Goal: Information Seeking & Learning: Compare options

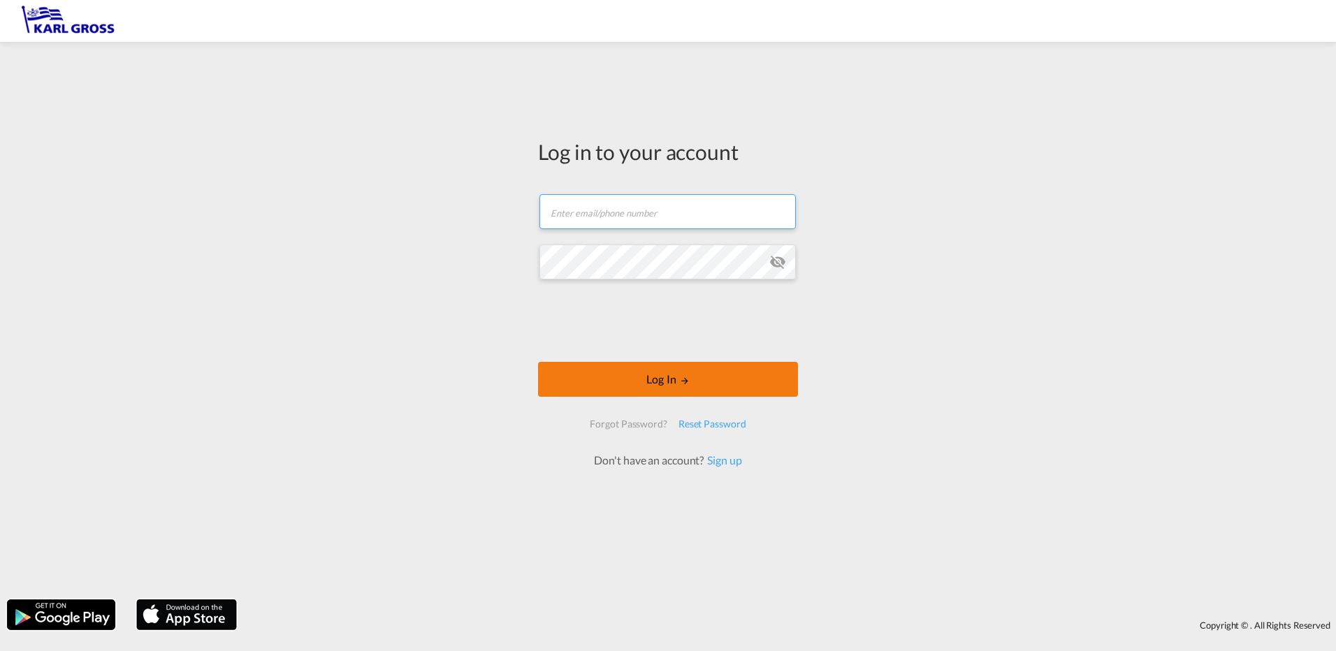
type input "[PERSON_NAME][EMAIL_ADDRESS][DOMAIN_NAME]"
click at [589, 386] on button "Log In" at bounding box center [668, 379] width 260 height 35
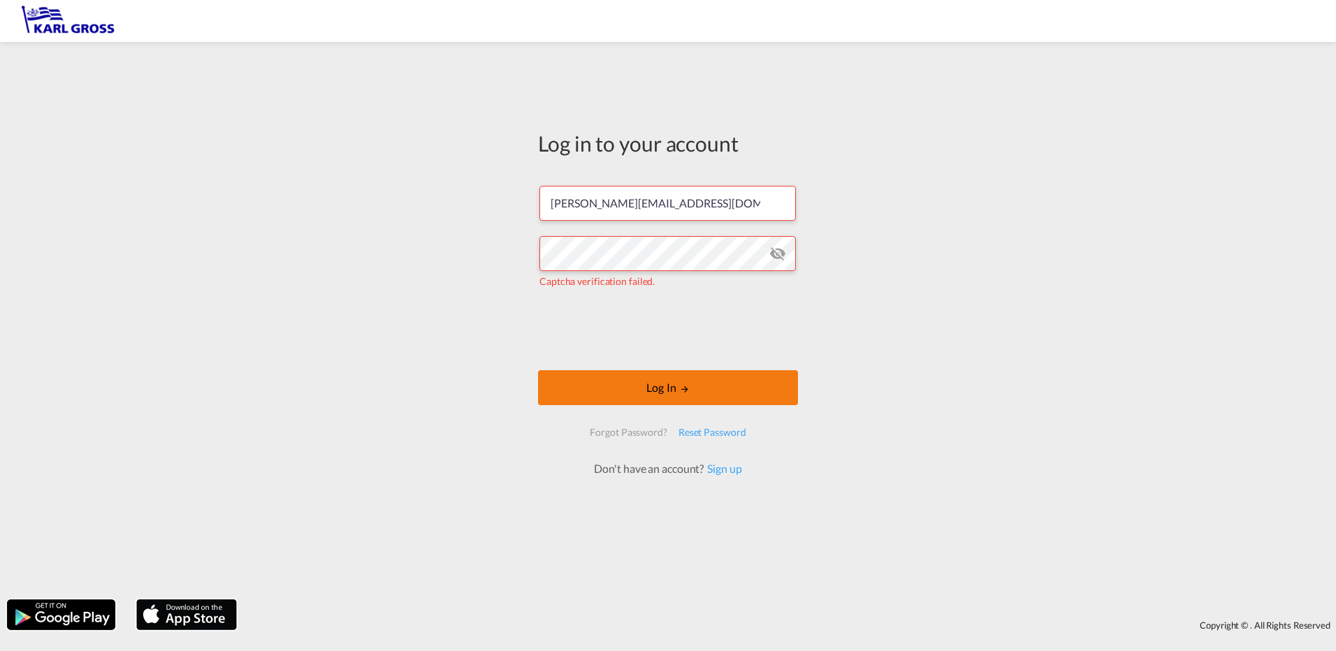
click at [587, 393] on button "Log In" at bounding box center [668, 387] width 260 height 35
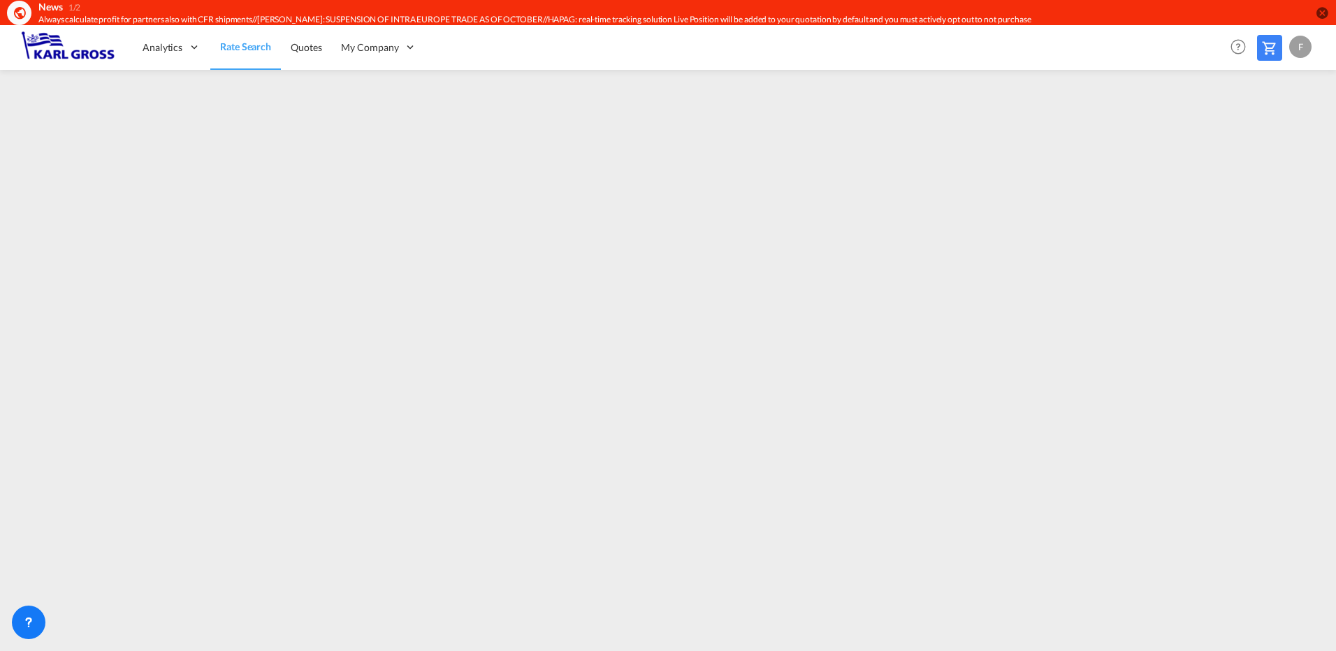
click at [1319, 10] on md-icon "icon-close-circle" at bounding box center [1322, 13] width 14 height 14
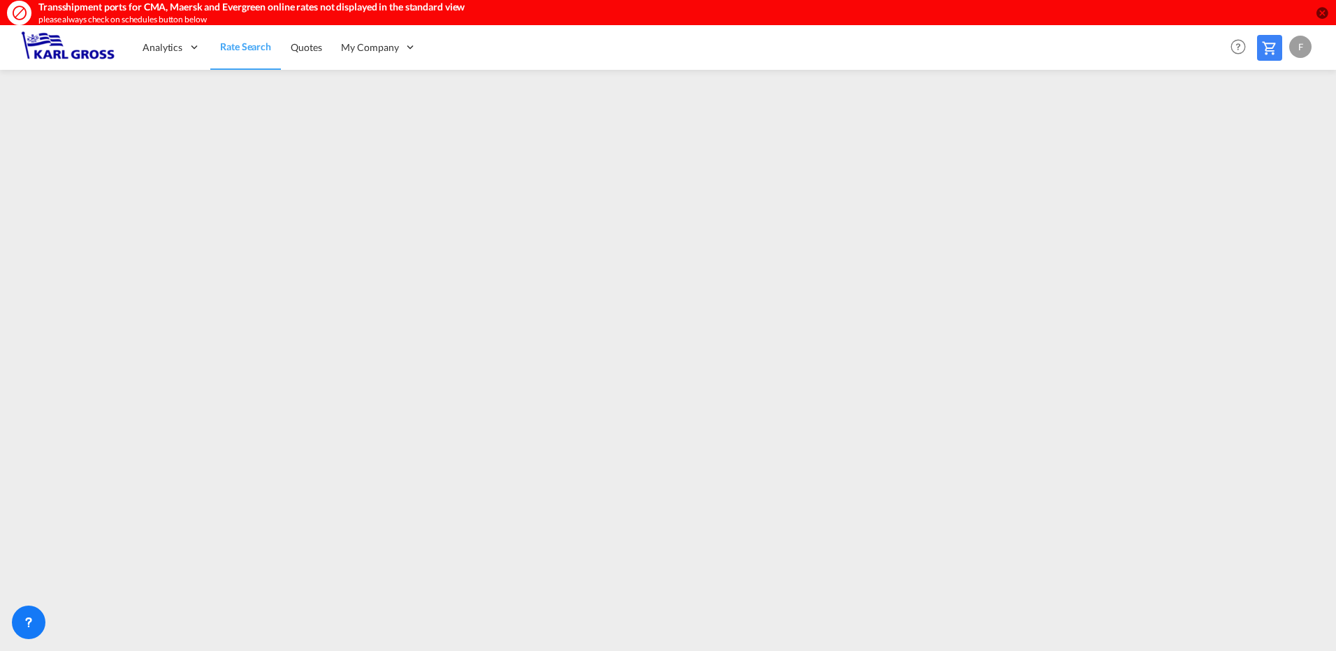
click at [1324, 10] on md-icon "icon-close-circle" at bounding box center [1322, 13] width 14 height 14
